Goal: Task Accomplishment & Management: Use online tool/utility

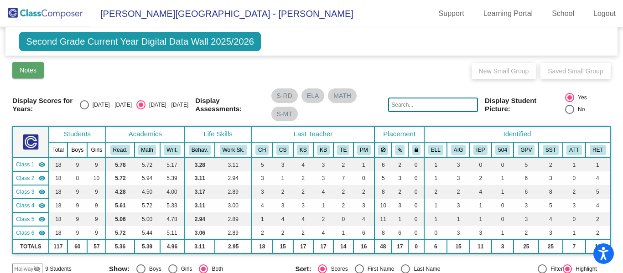
click at [30, 65] on button "Notes" at bounding box center [27, 70] width 31 height 16
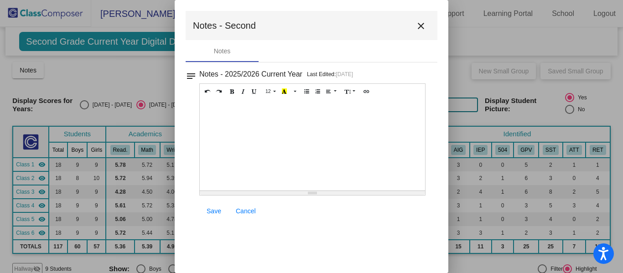
click at [442, 68] on mat-dialog-container "Notes - Second close Notes notes Notes - 2025/2026 Current Year Last Edited: [D…" at bounding box center [312, 136] width 274 height 273
click at [428, 22] on button "close" at bounding box center [421, 25] width 18 height 18
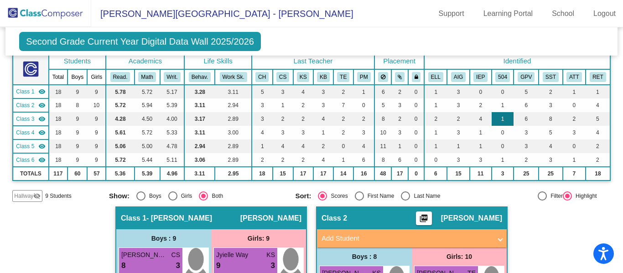
scroll to position [55, 0]
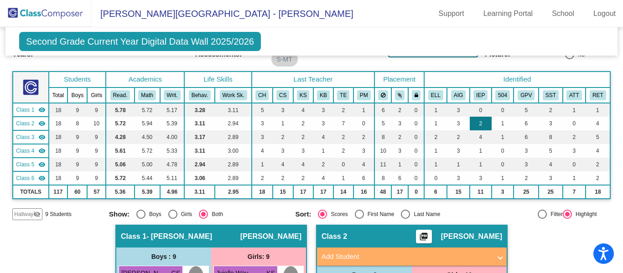
click at [477, 127] on td "2" at bounding box center [481, 124] width 22 height 14
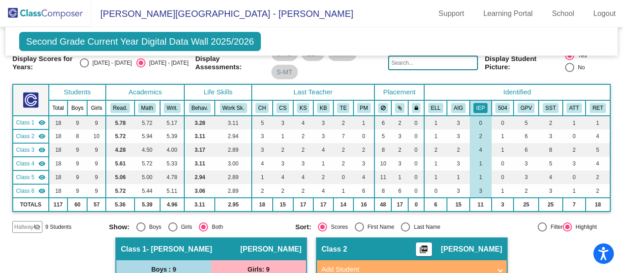
scroll to position [36, 0]
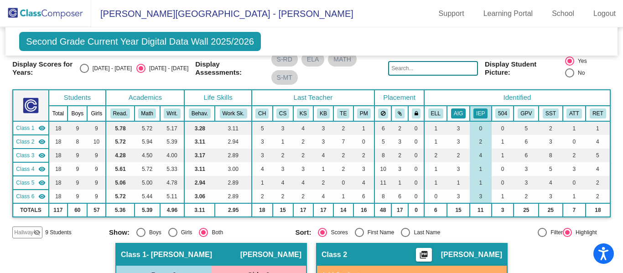
click at [460, 113] on button "AIG" at bounding box center [458, 114] width 15 height 10
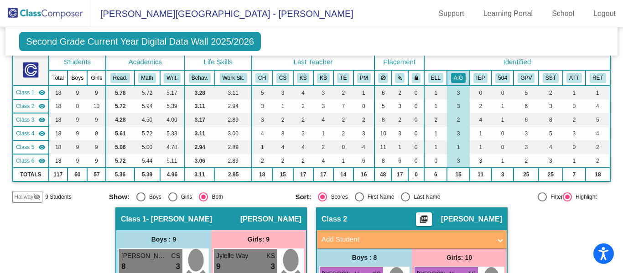
scroll to position [69, 0]
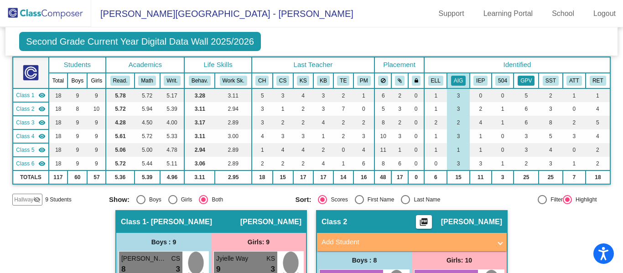
click at [517, 84] on button "GPV" at bounding box center [525, 81] width 17 height 10
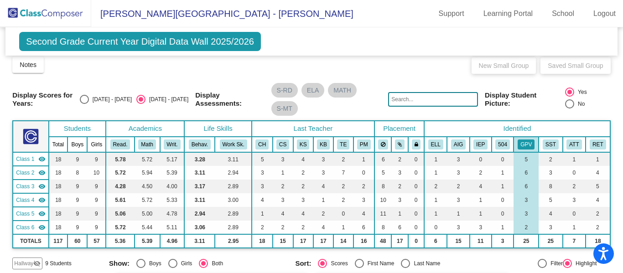
scroll to position [0, 0]
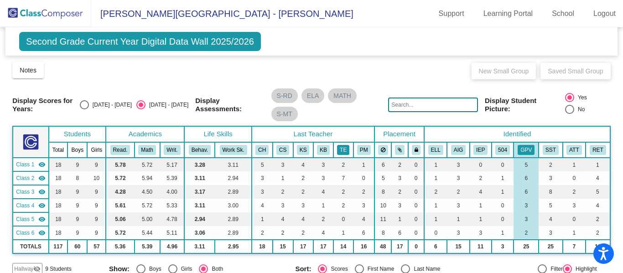
click at [339, 149] on button "TE" at bounding box center [343, 150] width 12 height 10
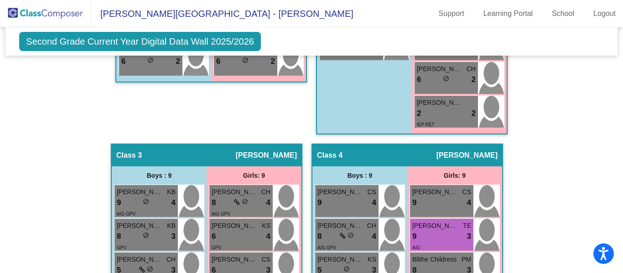
scroll to position [529, 0]
